Goal: Task Accomplishment & Management: Complete application form

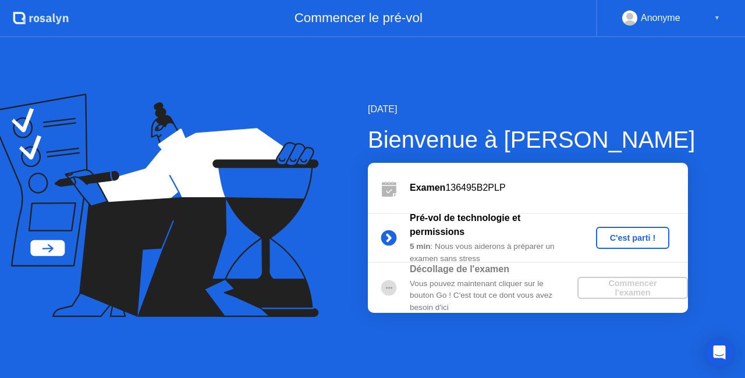
click at [607, 243] on div "C'est parti !" at bounding box center [632, 237] width 65 height 9
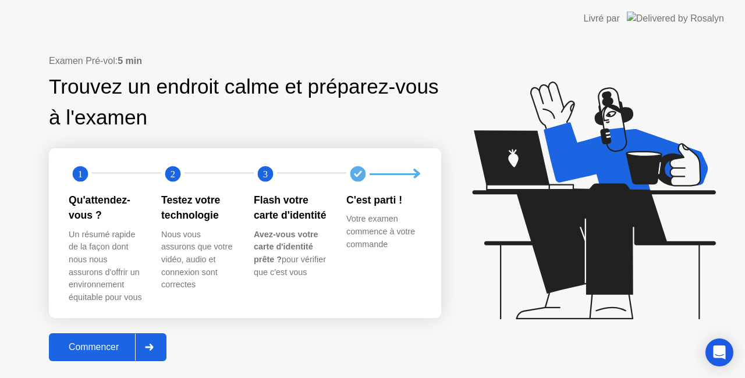
click at [88, 343] on div "Commencer" at bounding box center [93, 347] width 83 height 10
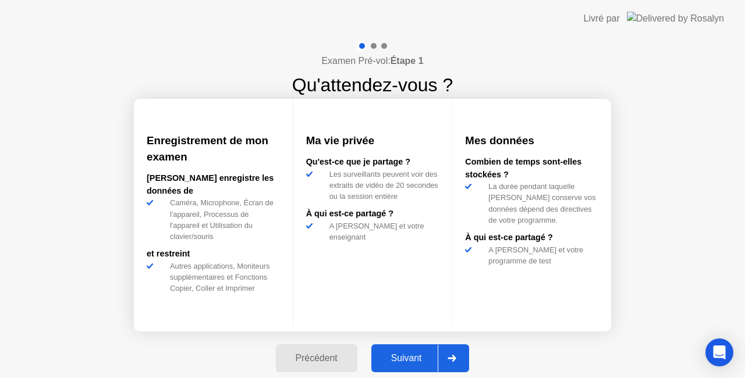
click at [420, 354] on div "Suivant" at bounding box center [406, 358] width 63 height 10
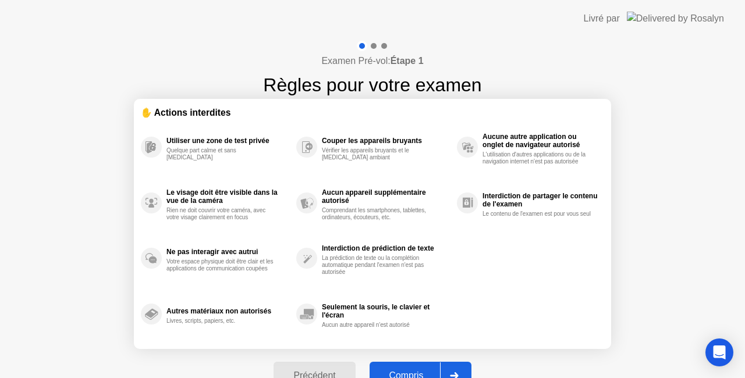
click at [417, 374] on div "Compris" at bounding box center [406, 376] width 67 height 10
select select "**********"
select select "*******"
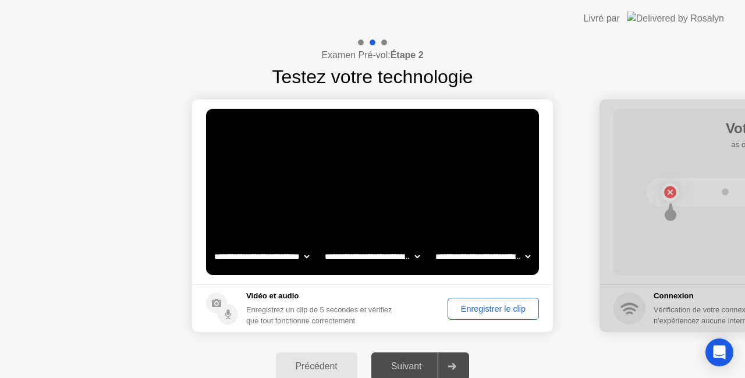
drag, startPoint x: 577, startPoint y: 320, endPoint x: 505, endPoint y: 311, distance: 72.7
click at [505, 311] on div "Enregistrer le clip" at bounding box center [492, 308] width 83 height 9
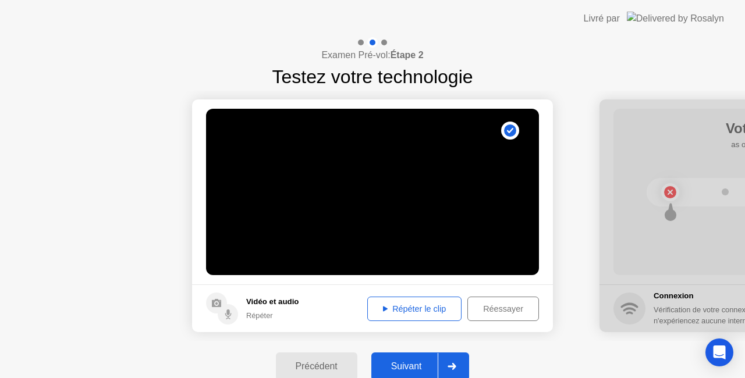
click at [439, 313] on div "Répéter le clip" at bounding box center [414, 308] width 86 height 9
click at [400, 305] on div "Répéter le clip" at bounding box center [414, 308] width 86 height 9
click at [384, 308] on div "Répéter le clip" at bounding box center [414, 308] width 86 height 9
click at [410, 363] on div "Suivant" at bounding box center [406, 366] width 63 height 10
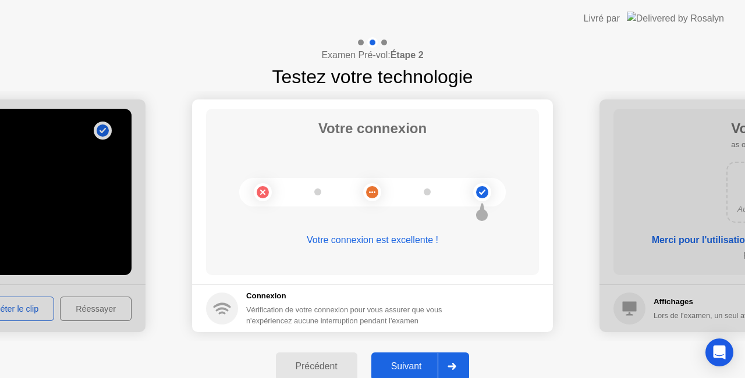
click at [410, 363] on div "Suivant" at bounding box center [406, 366] width 63 height 10
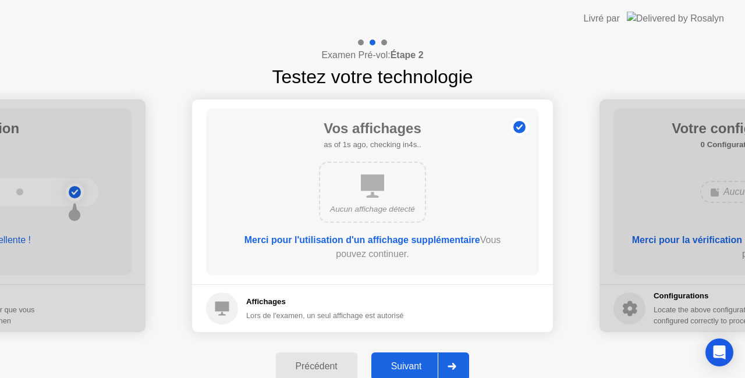
click at [410, 363] on div "Suivant" at bounding box center [406, 366] width 63 height 10
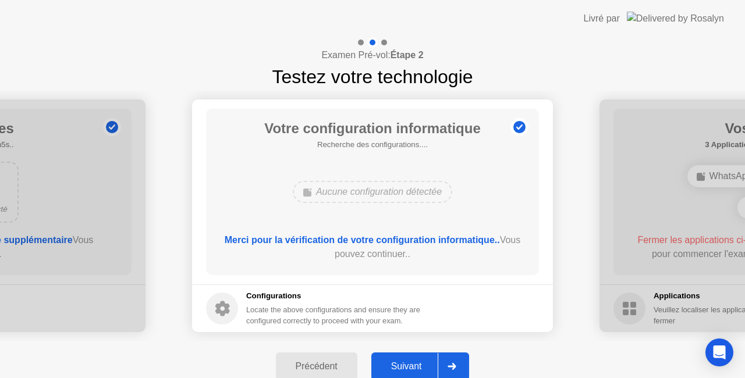
click at [410, 363] on div "Suivant" at bounding box center [406, 366] width 63 height 10
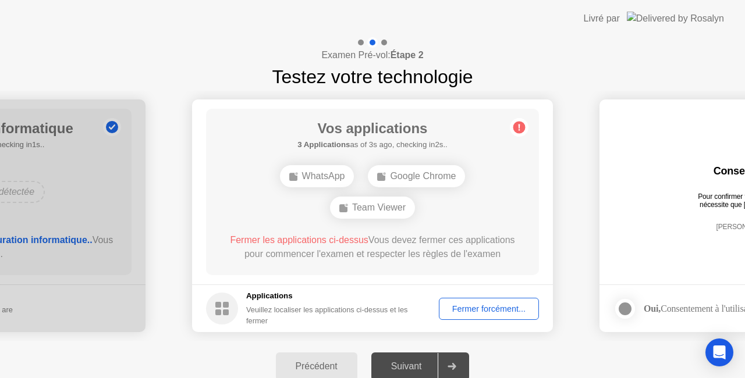
click at [497, 308] on div "Fermer forcément..." at bounding box center [489, 308] width 92 height 9
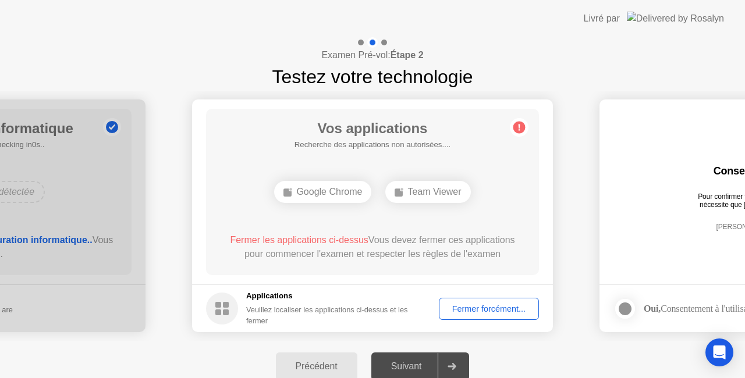
click at [414, 368] on div "Suivant" at bounding box center [406, 366] width 63 height 10
click at [482, 308] on div "Fermer forcément..." at bounding box center [489, 308] width 92 height 9
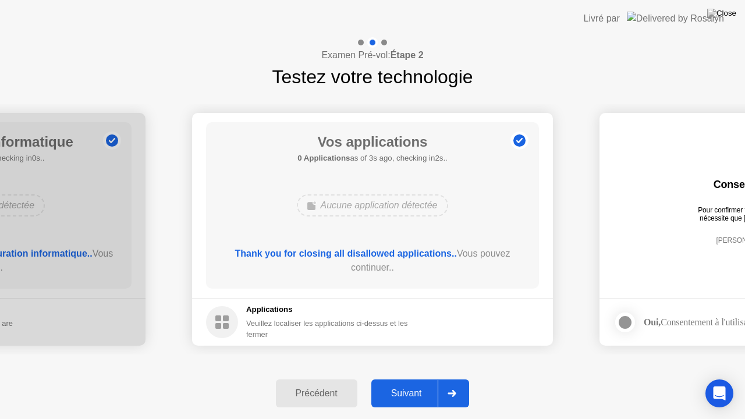
click at [420, 378] on div "Suivant" at bounding box center [406, 393] width 63 height 10
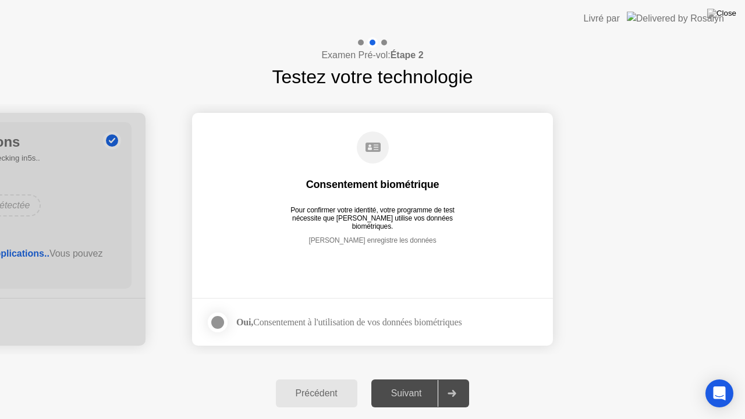
click at [358, 274] on main "Consentement biométrique Pour confirmer votre identité, votre programme de test…" at bounding box center [372, 205] width 361 height 185
click at [229, 313] on label at bounding box center [221, 322] width 30 height 23
click at [411, 378] on div "Suivant" at bounding box center [406, 393] width 63 height 10
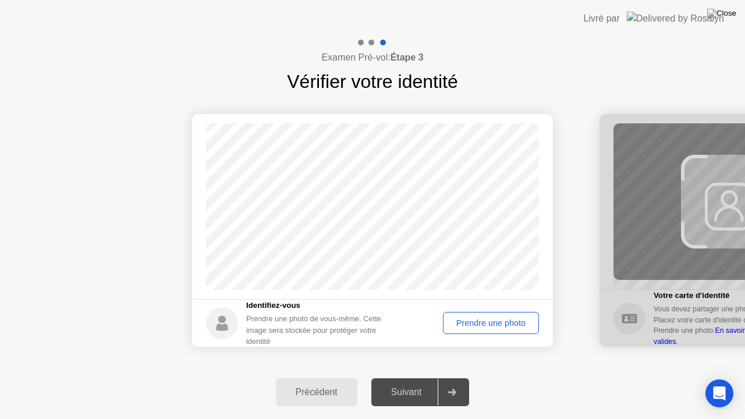
click at [468, 323] on div "Prendre une photo" at bounding box center [491, 322] width 88 height 9
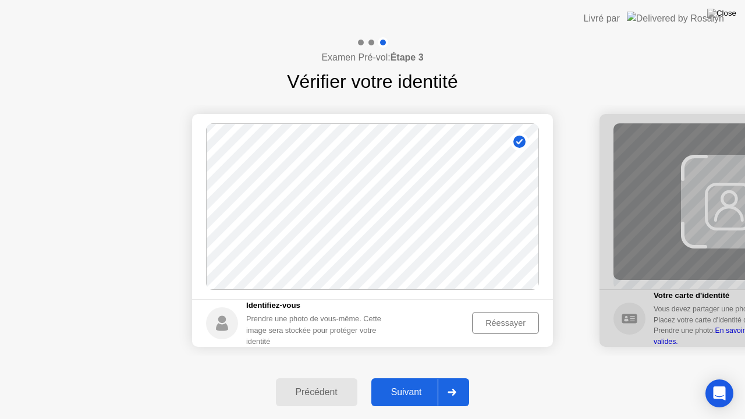
click at [417, 378] on div "Suivant" at bounding box center [406, 392] width 63 height 10
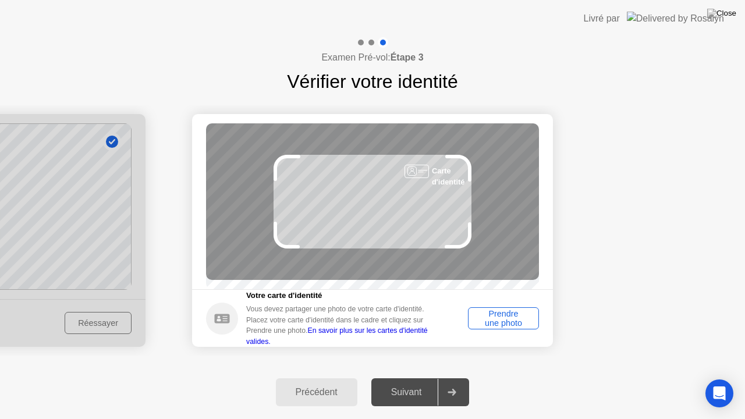
click at [496, 320] on div "Prendre une photo" at bounding box center [503, 318] width 63 height 19
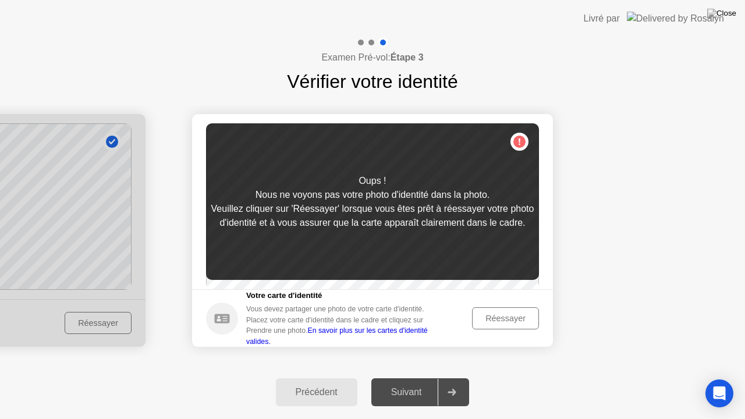
click at [495, 323] on div "Réessayer" at bounding box center [505, 318] width 59 height 9
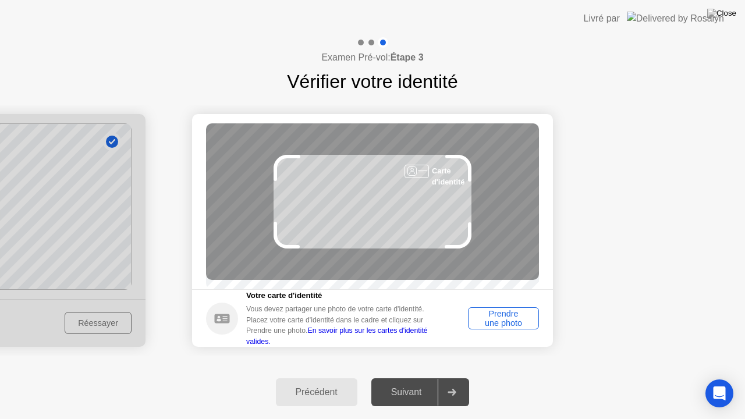
click at [495, 327] on div "Prendre une photo" at bounding box center [503, 318] width 63 height 19
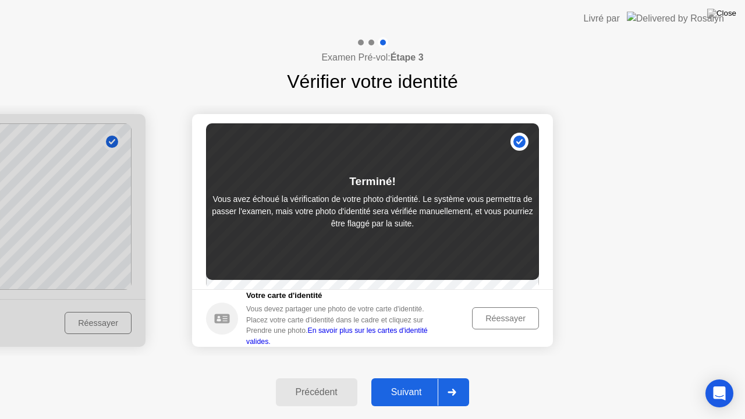
click at [407, 378] on div "Suivant" at bounding box center [406, 392] width 63 height 10
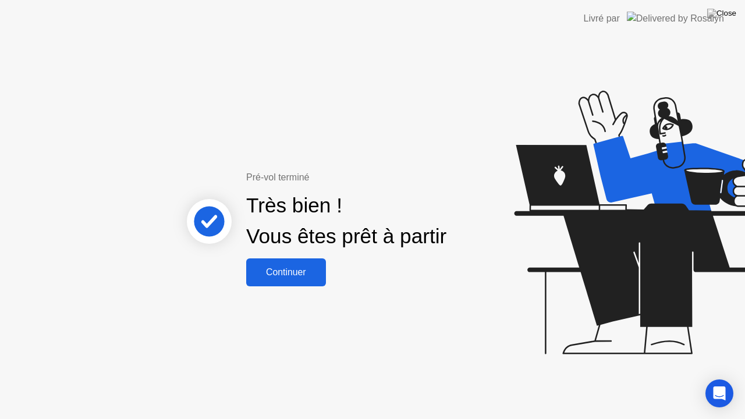
click at [297, 275] on div "Continuer" at bounding box center [286, 272] width 73 height 10
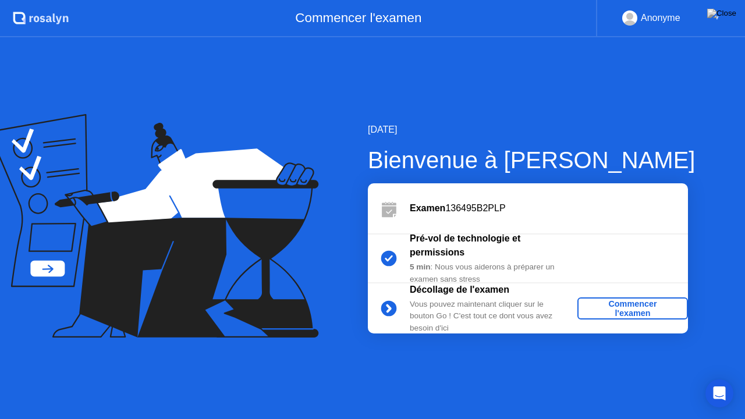
click at [618, 309] on div "Commencer l'examen" at bounding box center [632, 308] width 101 height 19
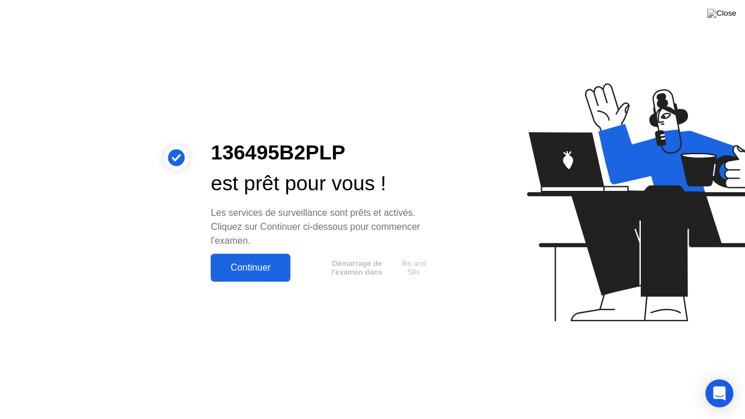
click at [261, 266] on div "Continuer" at bounding box center [250, 267] width 73 height 10
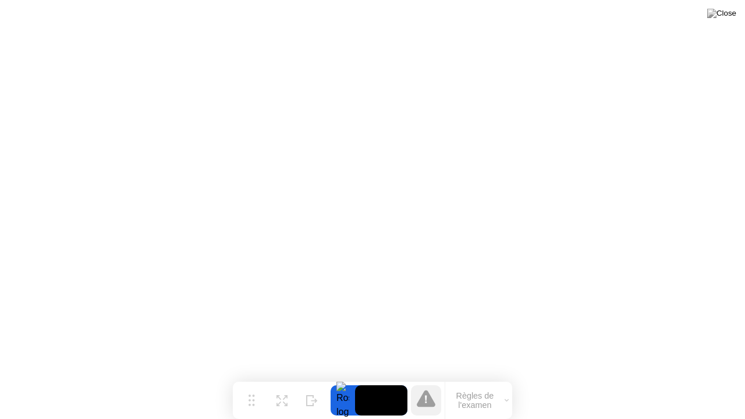
click at [509, 378] on button "Règles de l'examen" at bounding box center [478, 400] width 67 height 20
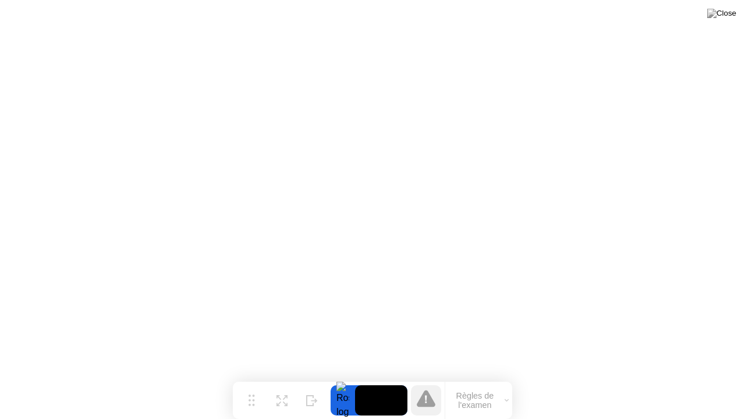
click at [480, 378] on button "Règles de l'examen" at bounding box center [478, 400] width 67 height 20
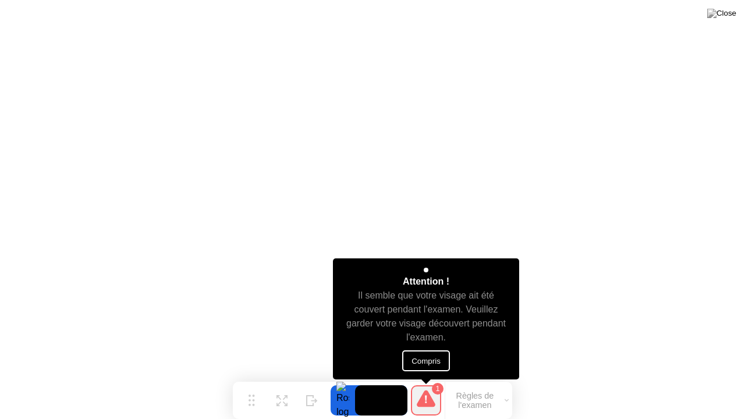
click at [436, 361] on button "Compris" at bounding box center [426, 360] width 48 height 21
click at [423, 365] on button "Compris" at bounding box center [426, 360] width 48 height 21
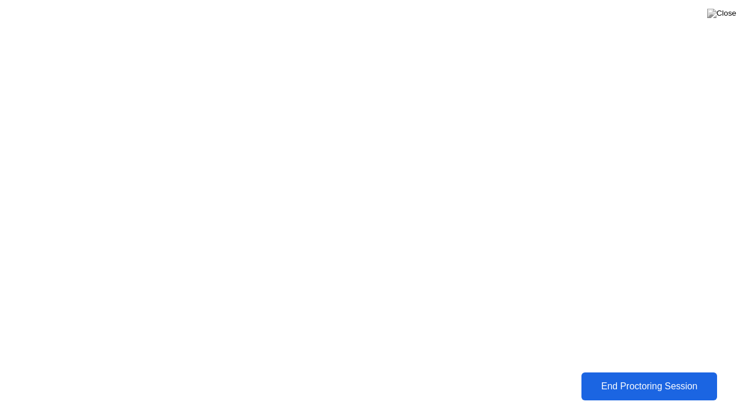
click at [667, 378] on div "End Proctoring Session" at bounding box center [649, 386] width 129 height 10
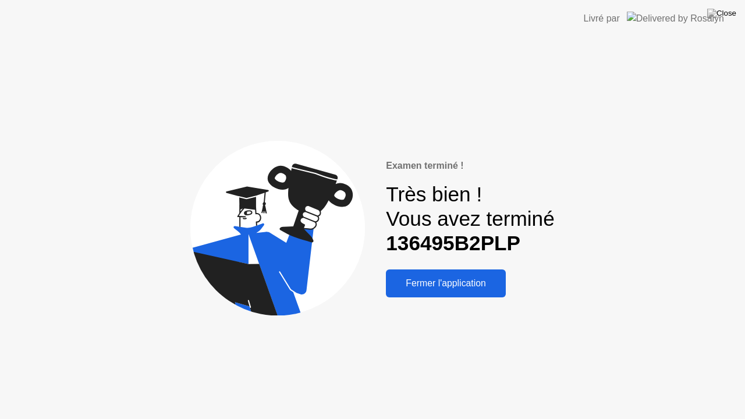
click at [457, 273] on button "Fermer l'application" at bounding box center [446, 283] width 120 height 28
